Goal: Navigation & Orientation: Find specific page/section

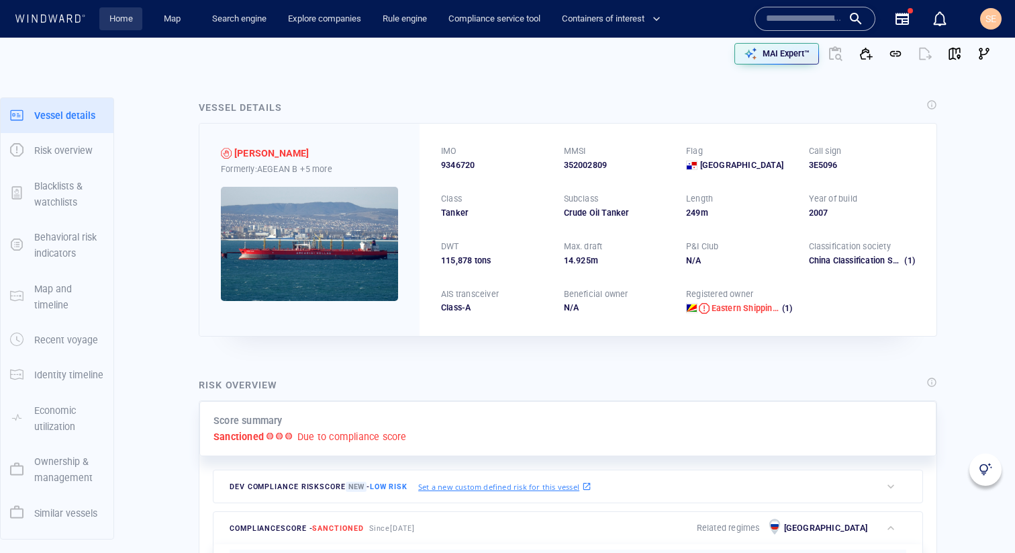
click at [132, 26] on link "Home" at bounding box center [121, 18] width 34 height 23
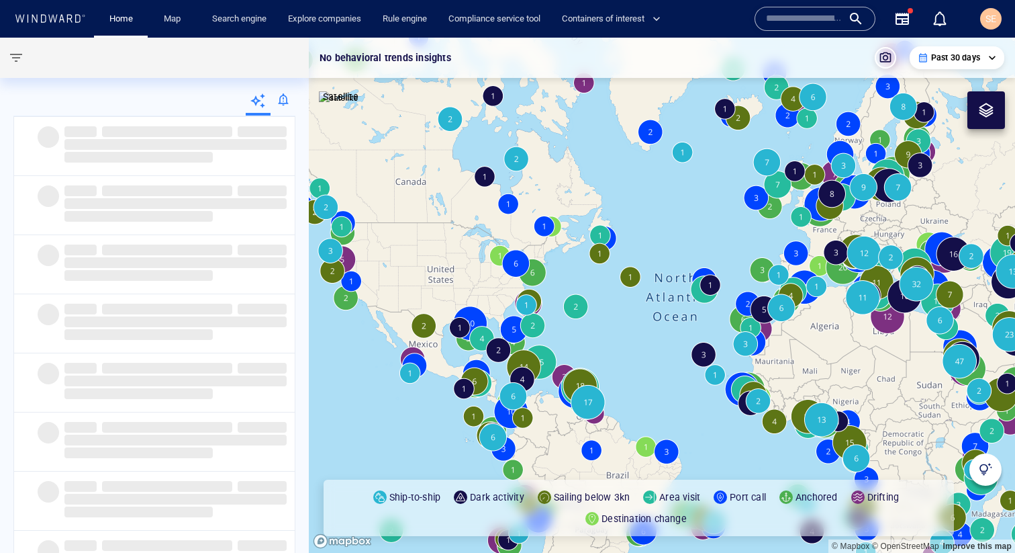
click at [283, 101] on div at bounding box center [283, 102] width 25 height 27
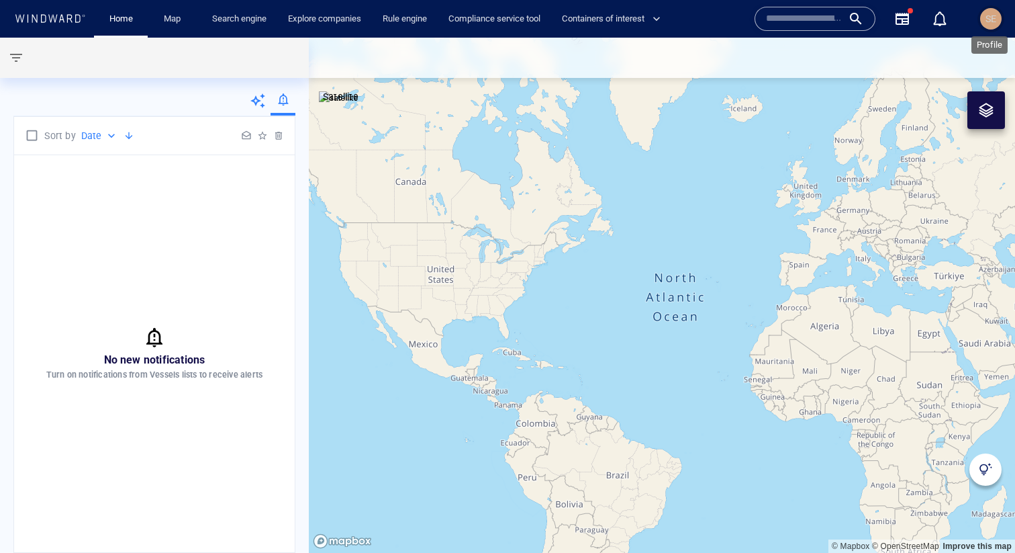
click at [991, 21] on span "SE" at bounding box center [991, 18] width 11 height 11
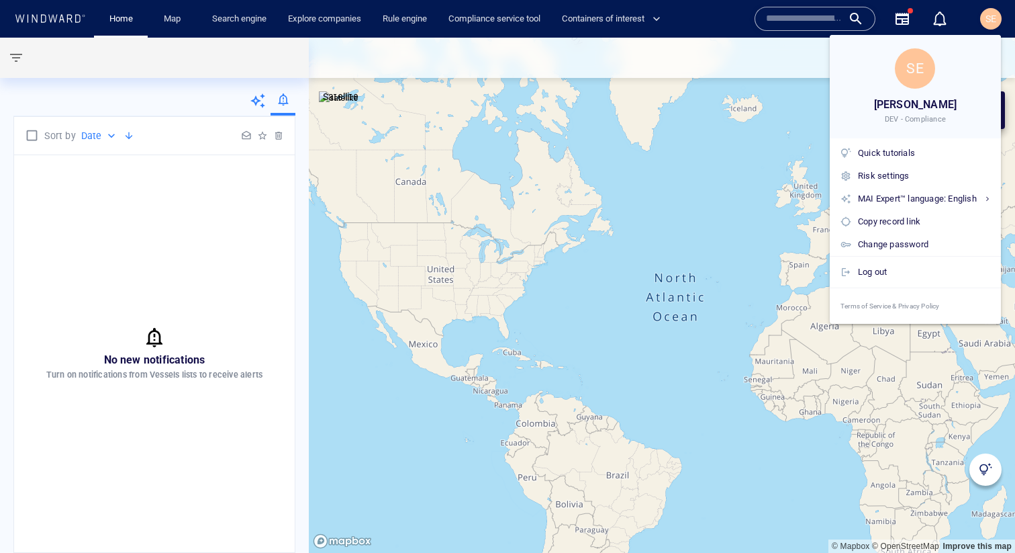
click at [377, 239] on div at bounding box center [507, 276] width 1015 height 553
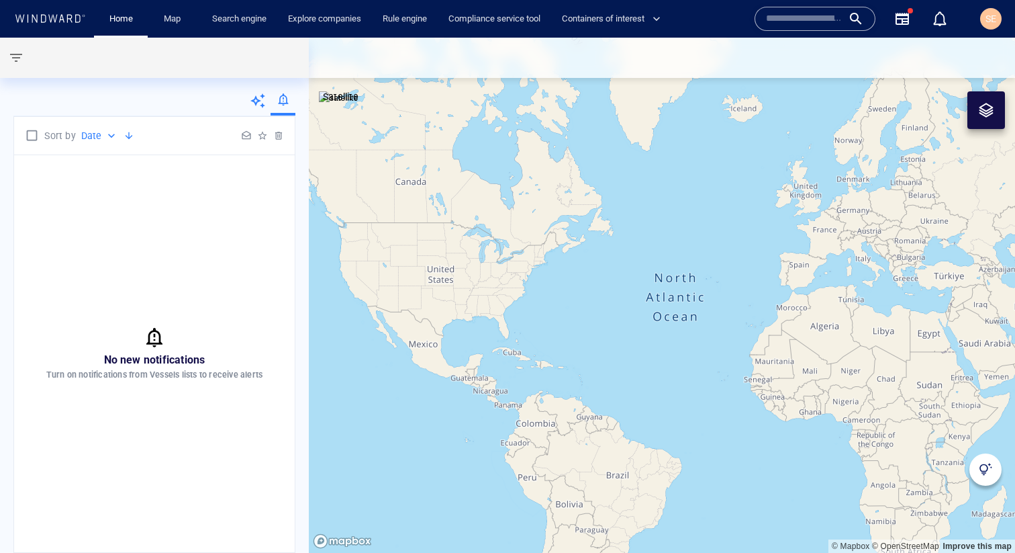
click at [262, 100] on icon at bounding box center [258, 101] width 16 height 16
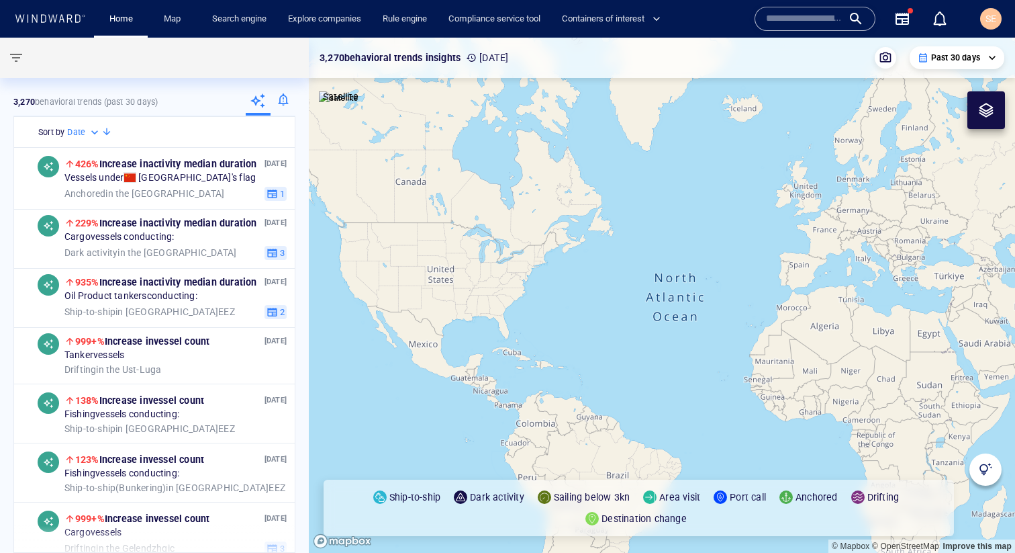
click at [288, 100] on div at bounding box center [283, 102] width 25 height 27
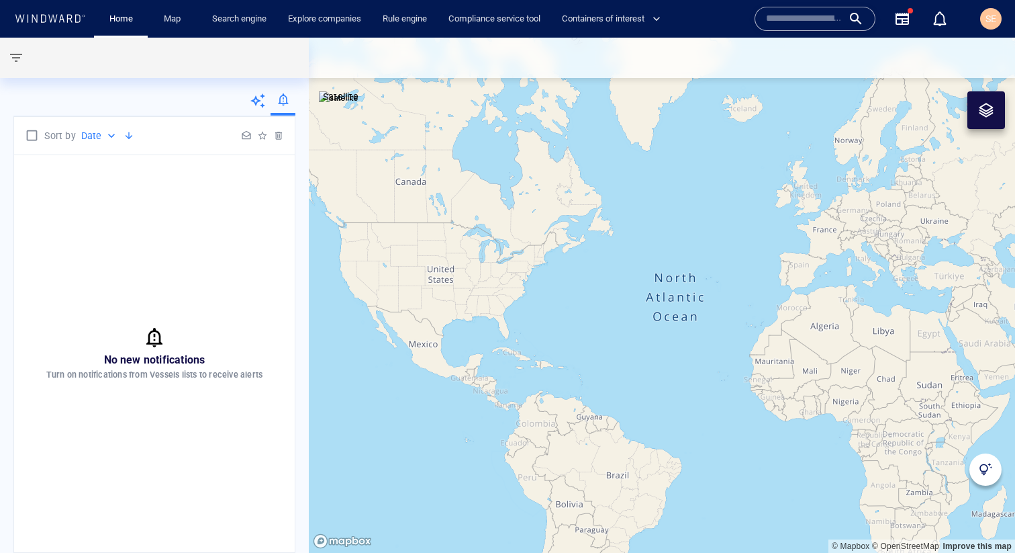
click at [109, 171] on div "No new notifications Turn on notifications from Vessels lists to receive alerts" at bounding box center [154, 353] width 281 height 397
click at [101, 130] on p "Date" at bounding box center [91, 136] width 21 height 16
click at [115, 159] on p "Activity" at bounding box center [108, 161] width 32 height 16
type input "**********"
click at [109, 136] on p "Activity" at bounding box center [97, 136] width 32 height 16
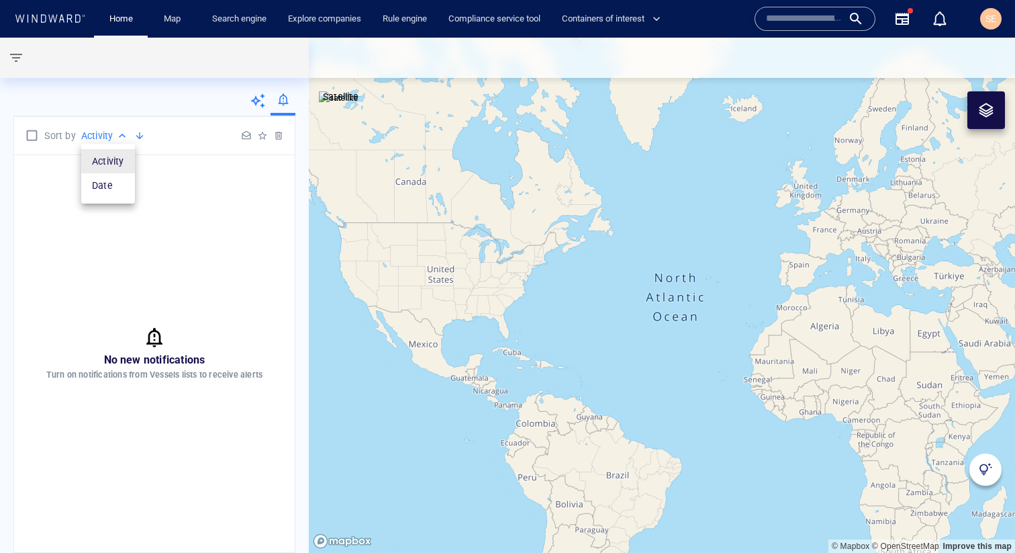
click at [256, 100] on div at bounding box center [507, 276] width 1015 height 553
click at [252, 26] on link "Search engine" at bounding box center [239, 18] width 65 height 23
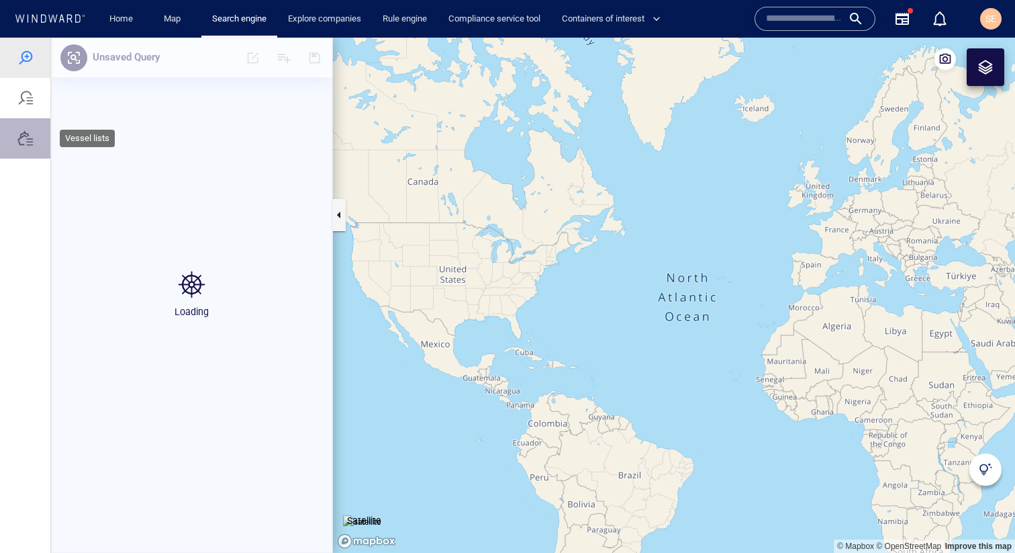
click at [28, 145] on div at bounding box center [25, 138] width 16 height 16
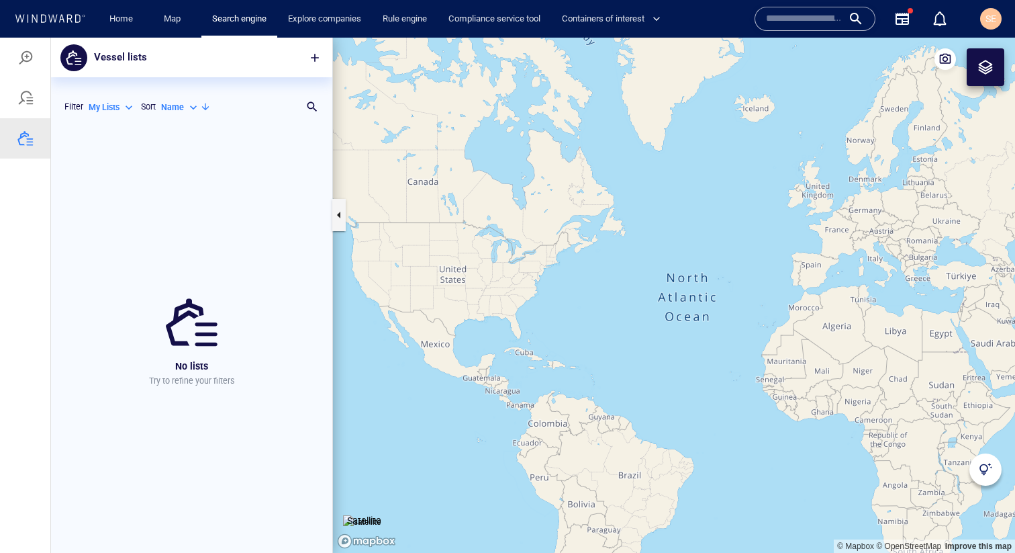
click at [109, 108] on p "My Lists" at bounding box center [104, 107] width 31 height 12
click at [109, 125] on p "All Lists ( 330 )" at bounding box center [124, 129] width 50 height 12
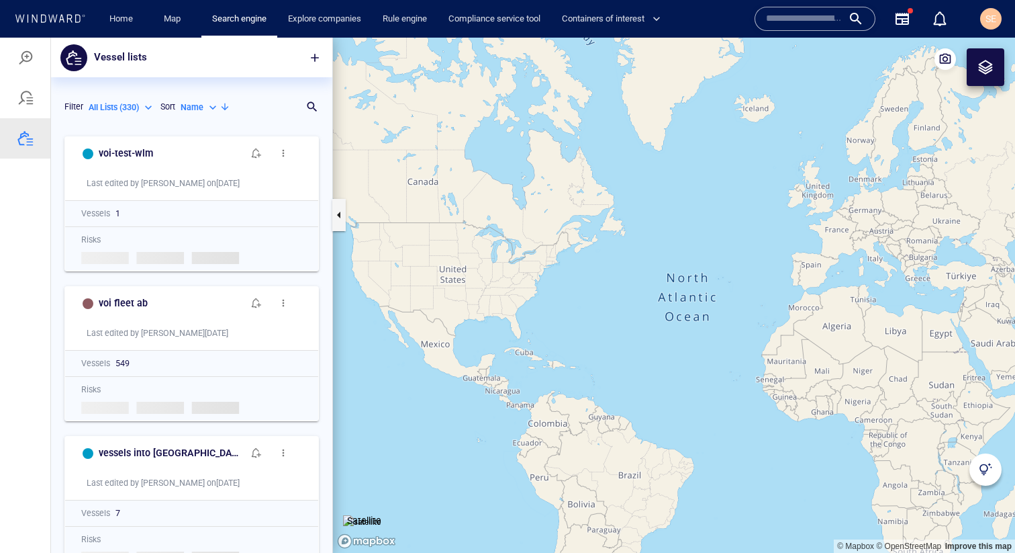
scroll to position [423, 281]
click at [111, 107] on p "All Lists ( 330 )" at bounding box center [114, 107] width 50 height 12
click at [115, 150] on p "My Lists" at bounding box center [114, 149] width 31 height 12
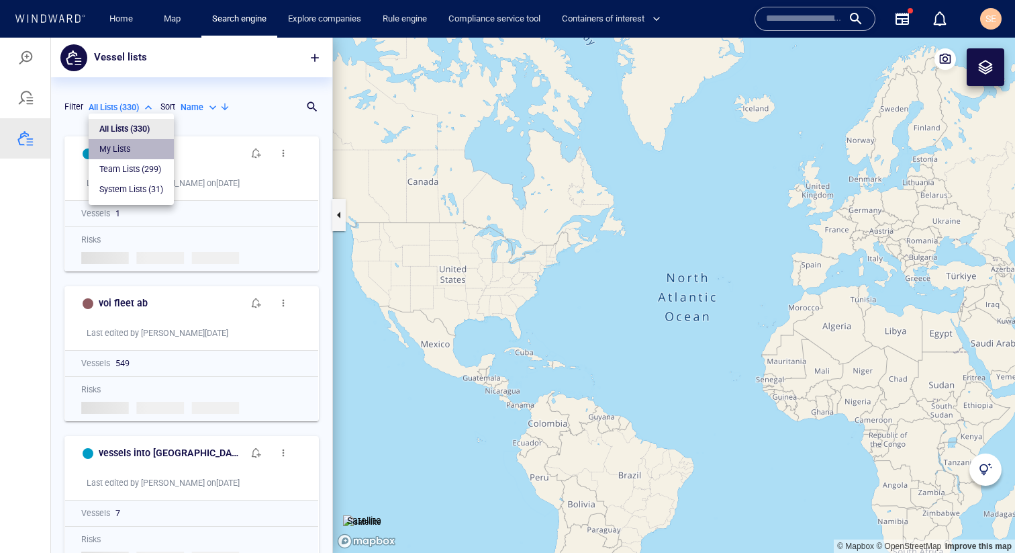
type input "*******"
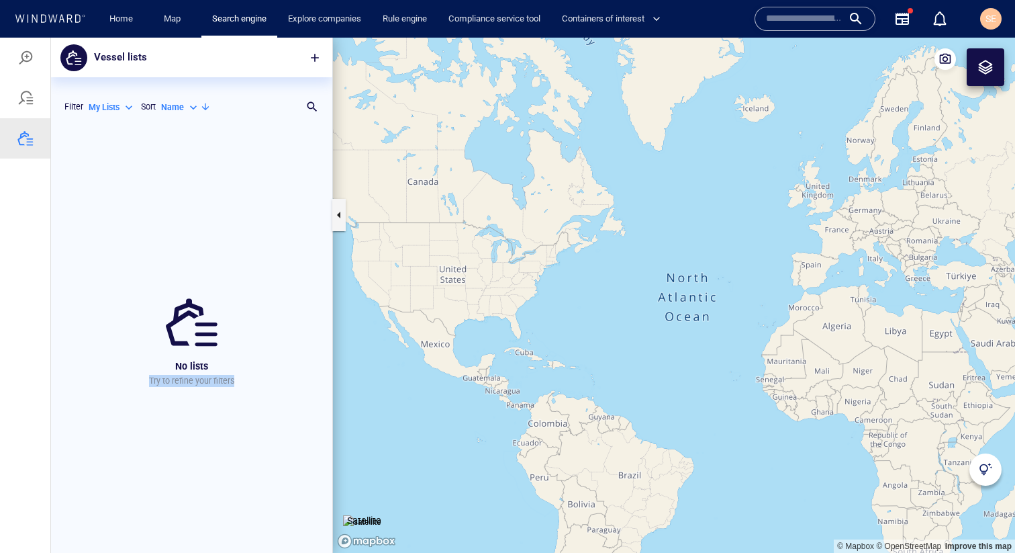
drag, startPoint x: 245, startPoint y: 373, endPoint x: 239, endPoint y: 382, distance: 10.6
click at [239, 382] on div "No lists Try to refine your filters" at bounding box center [191, 341] width 281 height 423
click at [130, 19] on link "Home" at bounding box center [121, 18] width 34 height 23
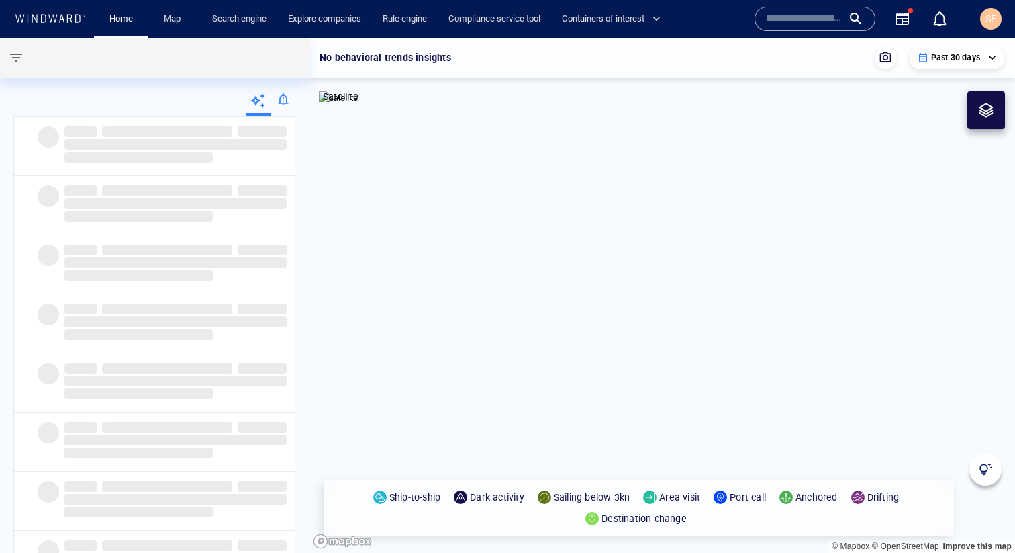
click at [288, 101] on div at bounding box center [283, 102] width 25 height 27
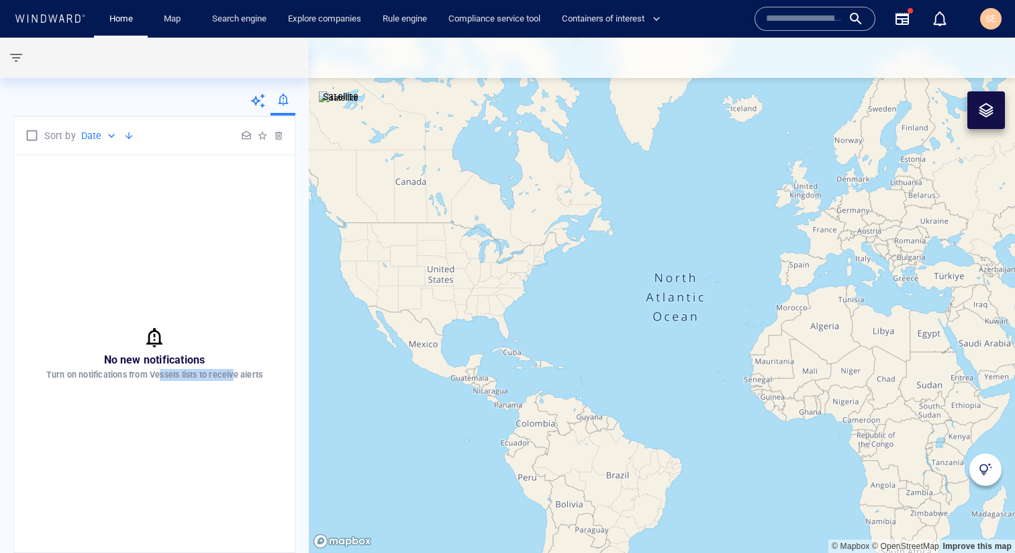
drag, startPoint x: 157, startPoint y: 375, endPoint x: 234, endPoint y: 375, distance: 76.5
click at [234, 375] on p "Turn on notifications from Vessels lists to receive alerts" at bounding box center [154, 375] width 217 height 12
click at [206, 422] on div "No new notifications Turn on notifications from Vessels lists to receive alerts" at bounding box center [154, 353] width 281 height 397
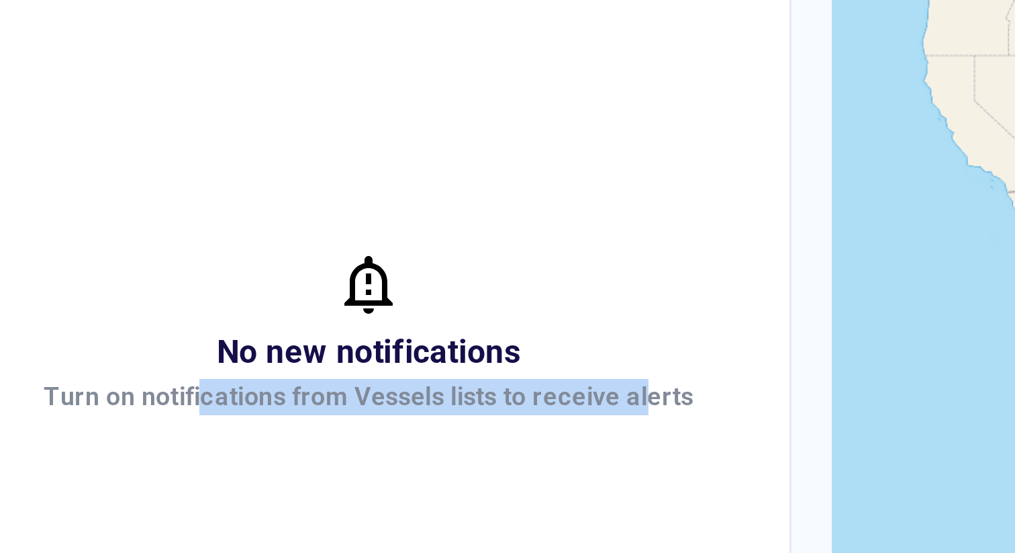
drag, startPoint x: 99, startPoint y: 375, endPoint x: 249, endPoint y: 379, distance: 150.4
click at [249, 379] on p "Turn on notifications from Vessels lists to receive alerts" at bounding box center [154, 375] width 217 height 12
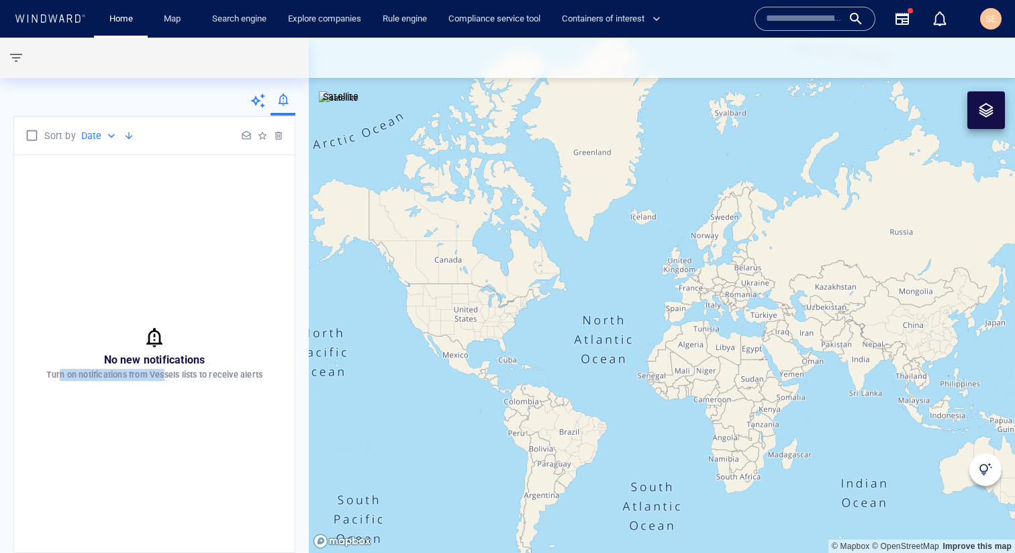
drag, startPoint x: 58, startPoint y: 375, endPoint x: 164, endPoint y: 373, distance: 105.4
click at [164, 373] on p "Turn on notifications from Vessels lists to receive alerts" at bounding box center [154, 375] width 217 height 12
click at [215, 400] on div "No new notifications Turn on notifications from Vessels lists to receive alerts" at bounding box center [154, 353] width 281 height 397
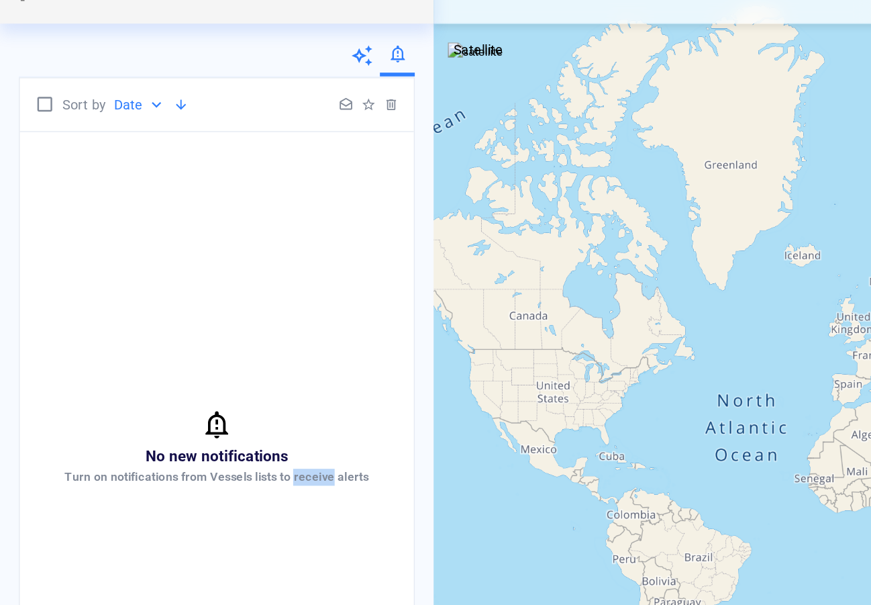
click at [154, 362] on div at bounding box center [154, 364] width 21 height 24
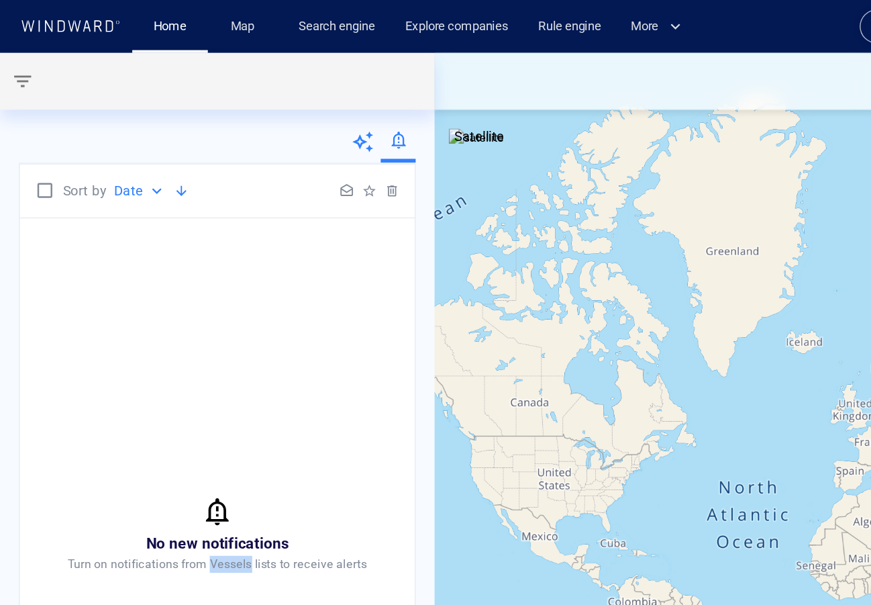
click at [242, 375] on div "No new notifications Turn on notifications from Vessels lists to receive alerts" at bounding box center [154, 379] width 281 height 449
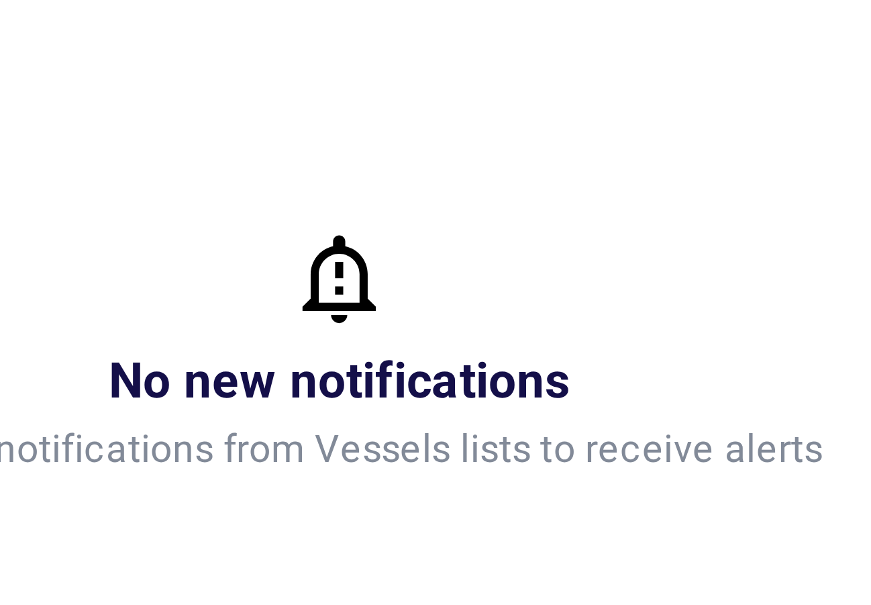
click at [160, 389] on span "No new notifications" at bounding box center [154, 385] width 101 height 13
